Goal: Information Seeking & Learning: Check status

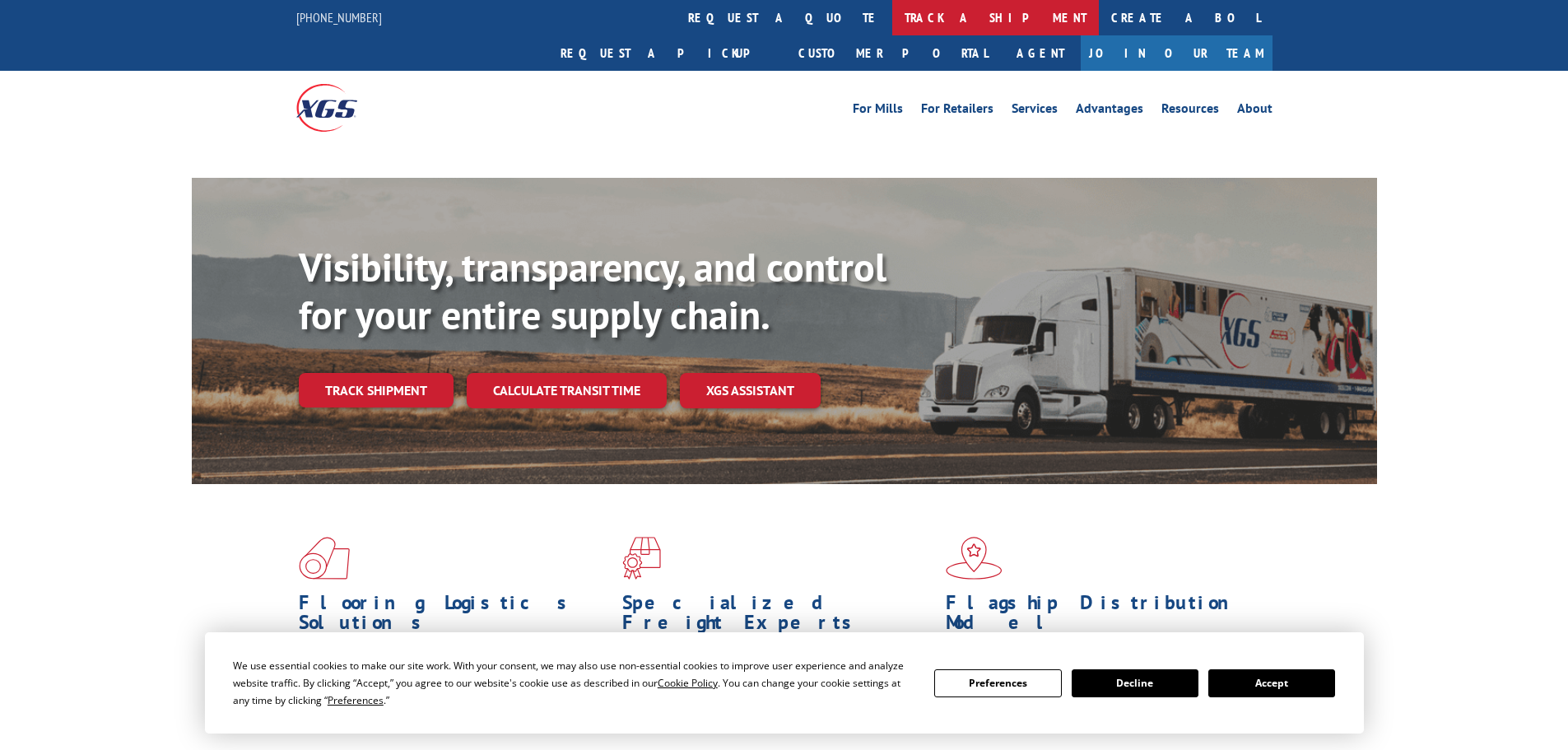
click at [893, 18] on link "track a shipment" at bounding box center [995, 18] width 206 height 35
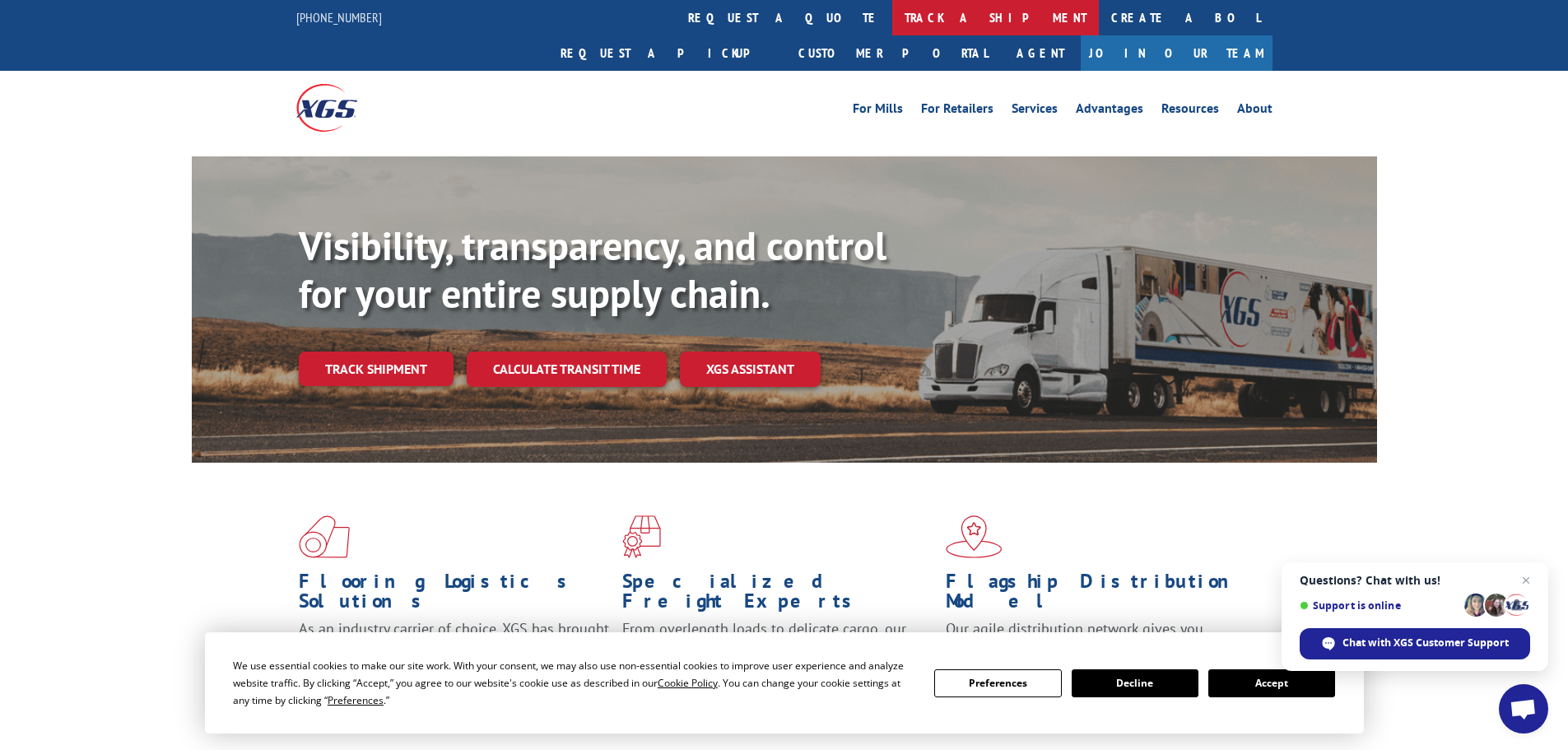
click at [893, 14] on link "track a shipment" at bounding box center [995, 18] width 206 height 35
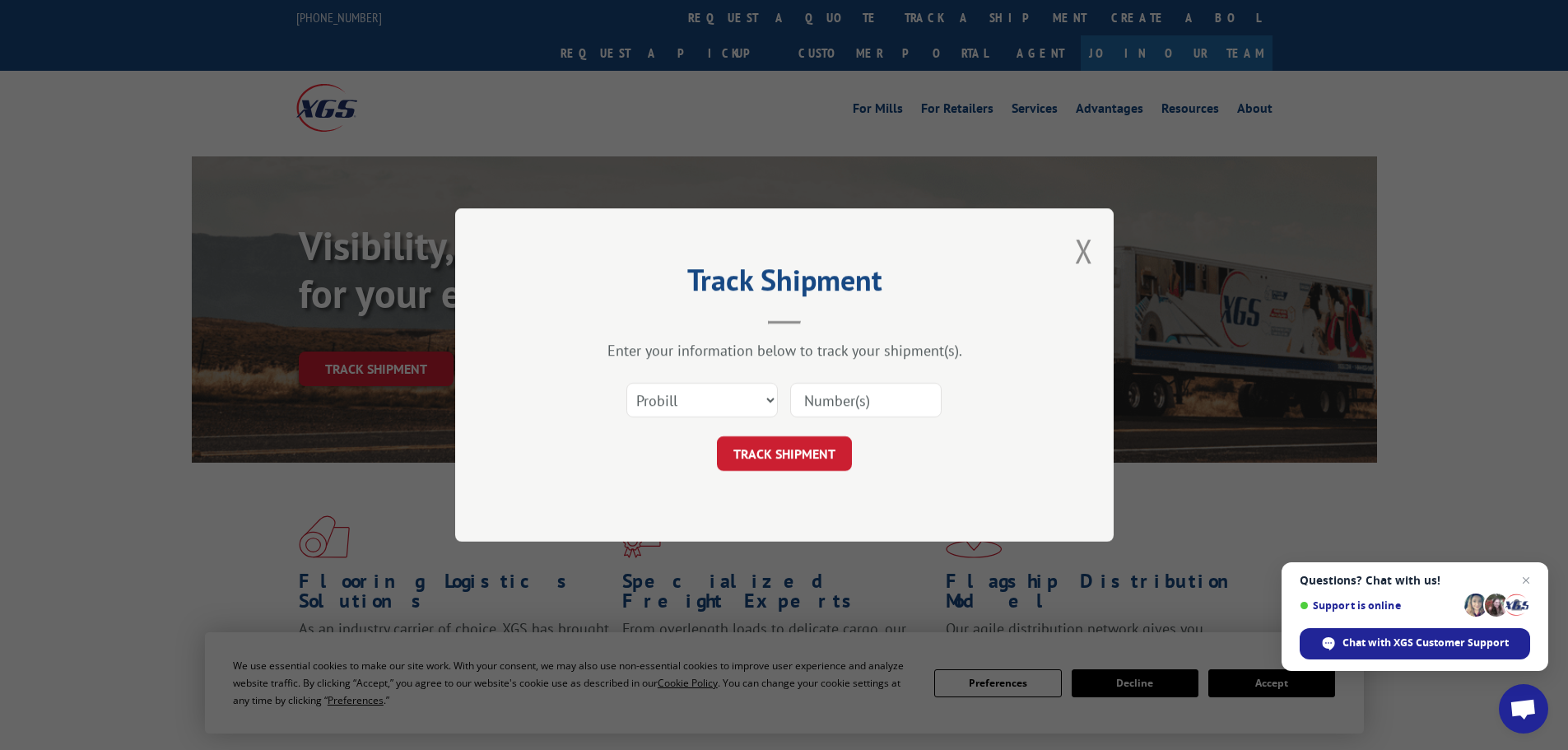
drag, startPoint x: 895, startPoint y: 396, endPoint x: 930, endPoint y: 393, distance: 35.1
click at [901, 396] on input at bounding box center [866, 400] width 152 height 34
type input "16999055"
click at [717, 436] on button "TRACK SHIPMENT" at bounding box center [784, 453] width 135 height 34
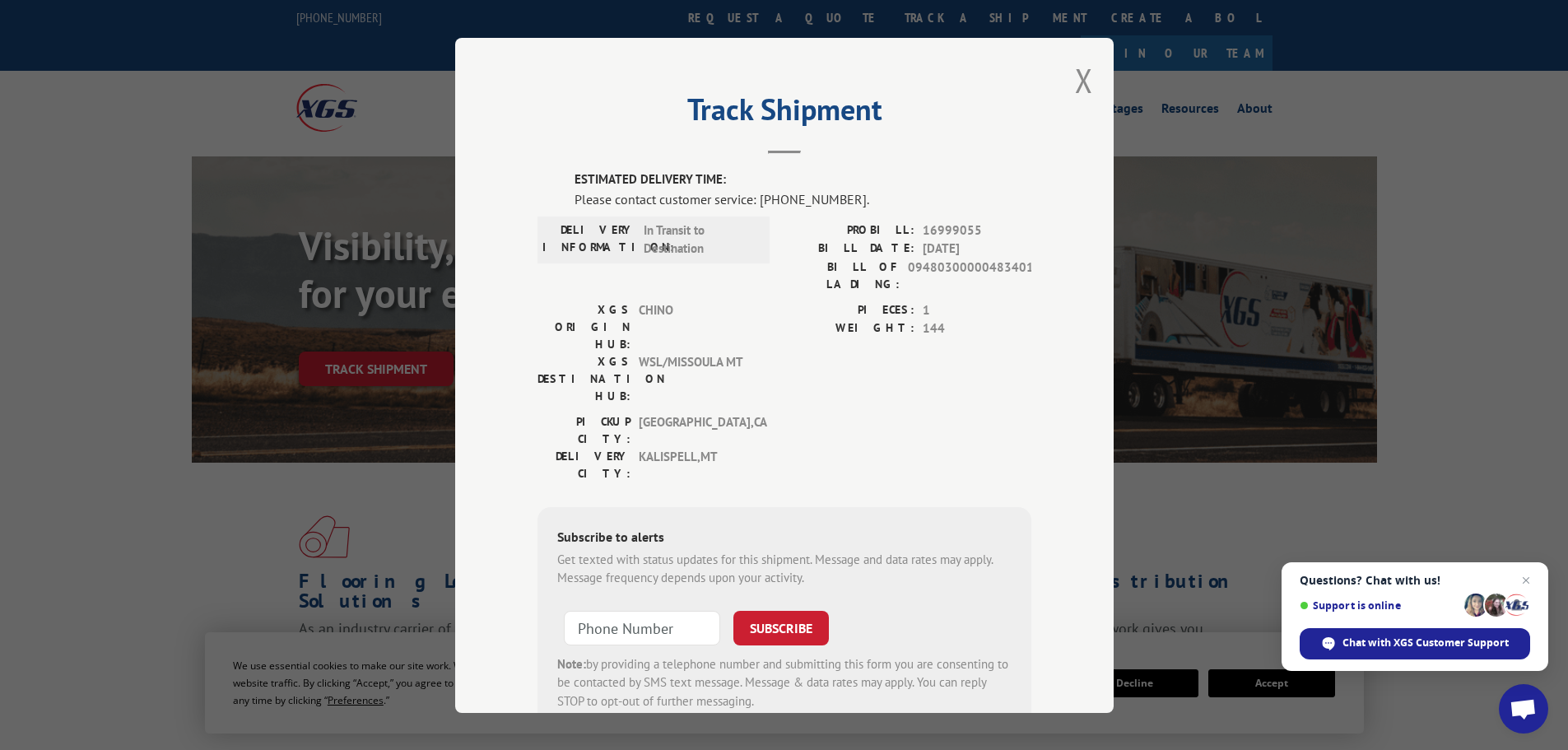
scroll to position [33, 0]
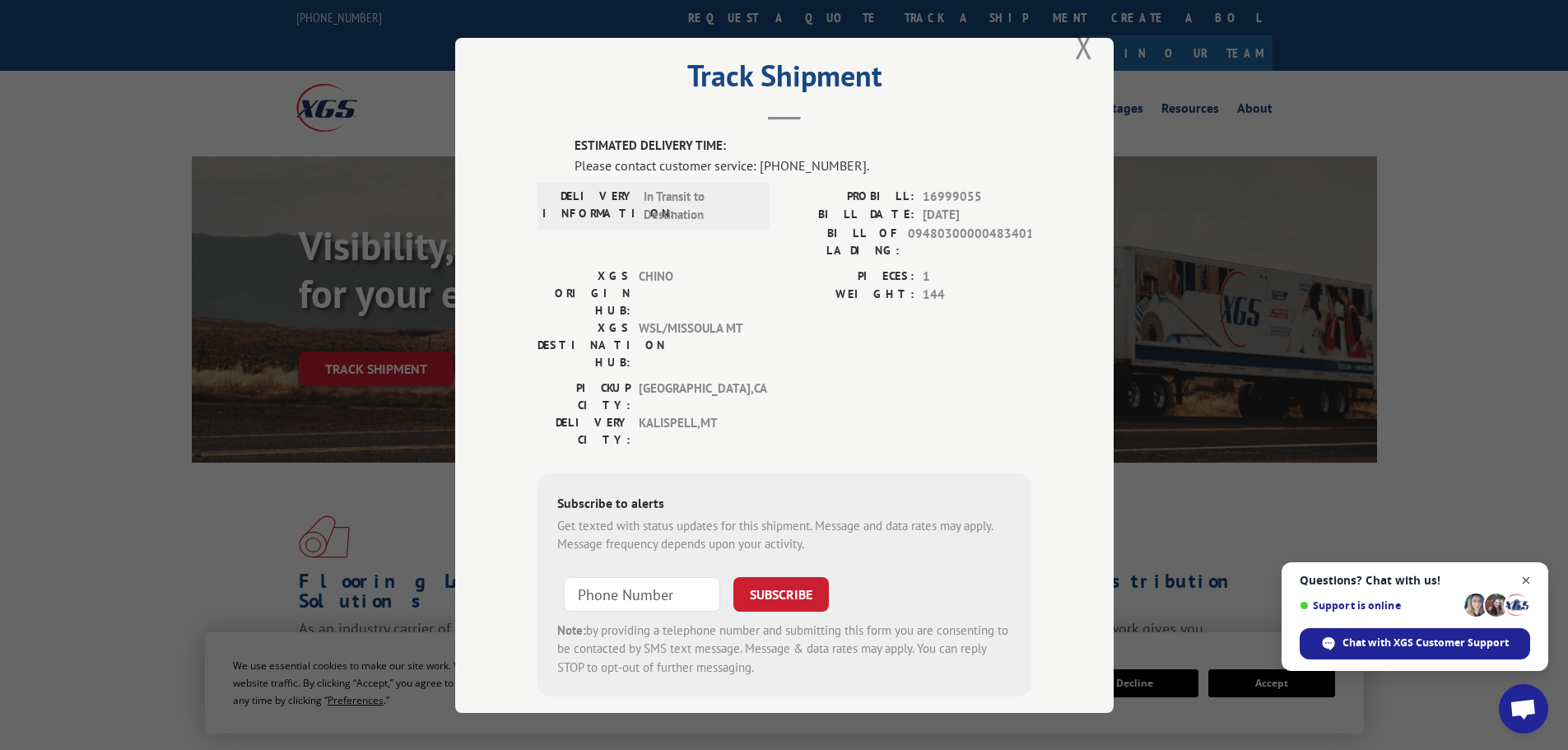
click at [1525, 577] on span "Close chat" at bounding box center [1526, 581] width 20 height 20
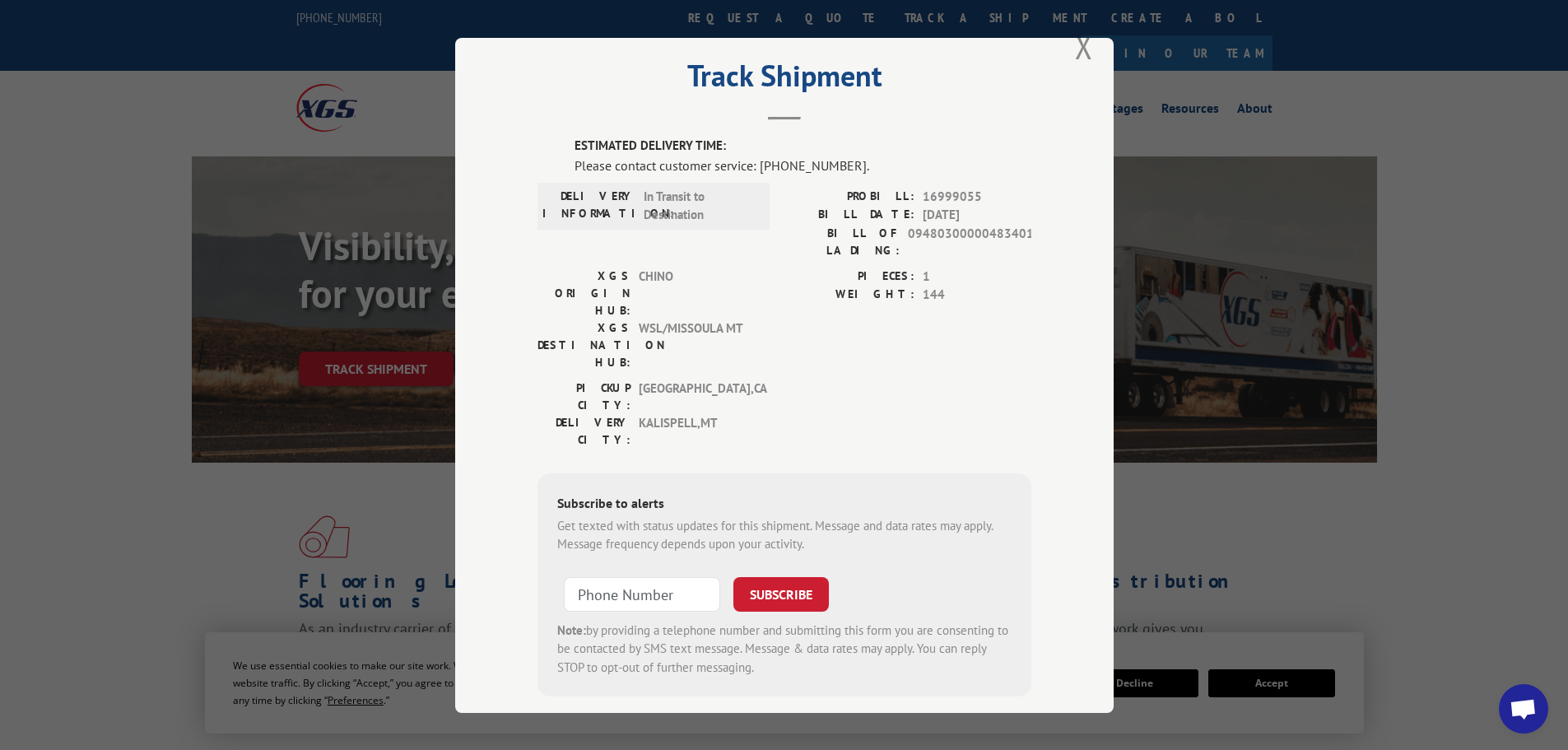
scroll to position [0, 0]
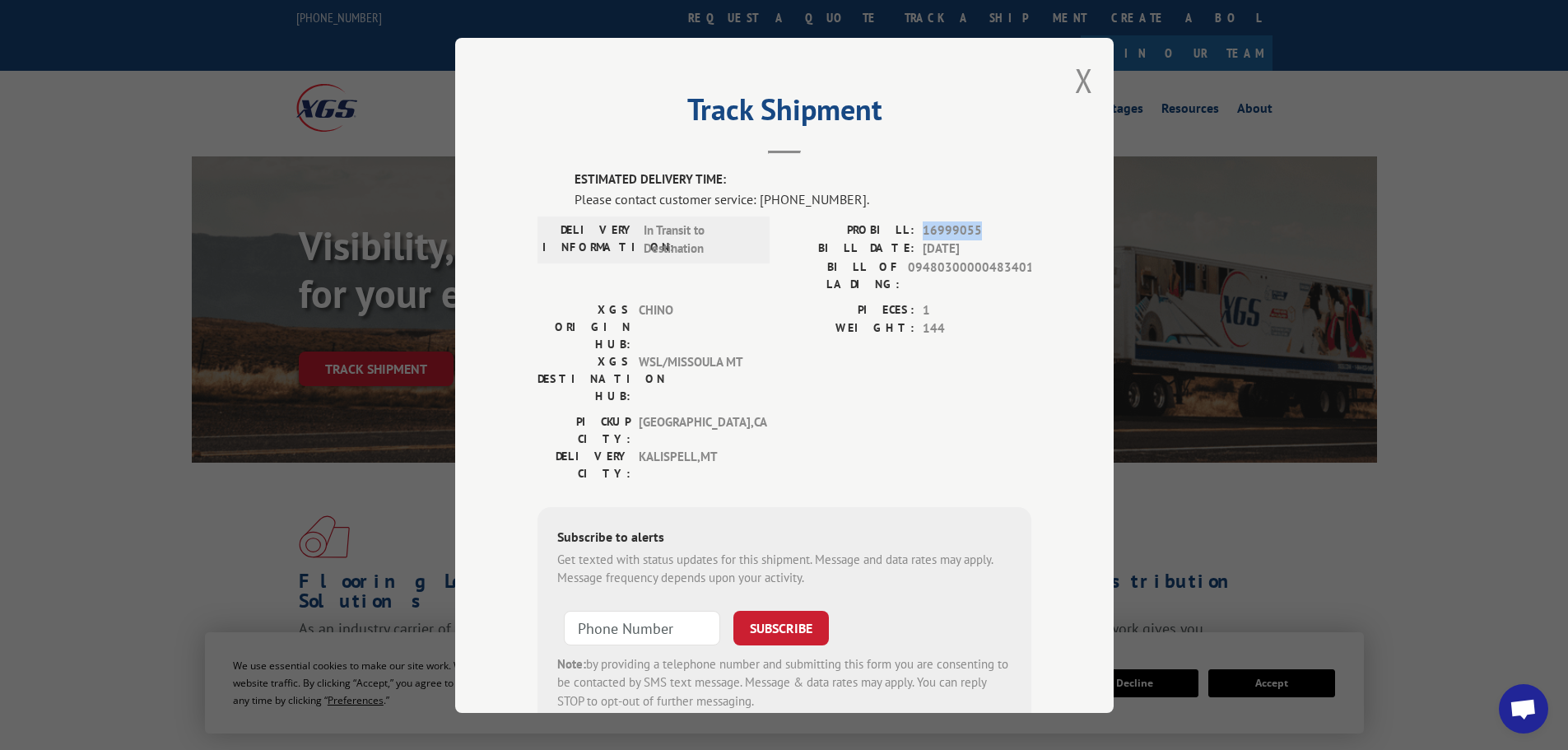
drag, startPoint x: 971, startPoint y: 233, endPoint x: 916, endPoint y: 233, distance: 55.0
click at [916, 233] on div "PROBILL: 16999055" at bounding box center [907, 230] width 247 height 18
copy span "16999055"
